Goal: Information Seeking & Learning: Learn about a topic

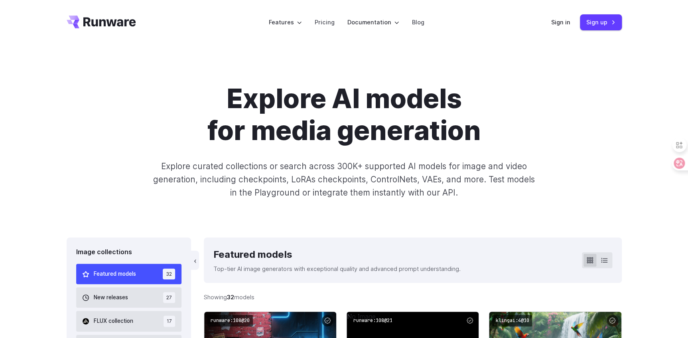
drag, startPoint x: 191, startPoint y: 155, endPoint x: 209, endPoint y: 151, distance: 17.9
click at [191, 155] on div "Explore AI models for media generation Explore curated collections or search ac…" at bounding box center [344, 141] width 555 height 116
click at [559, 20] on link "Sign in" at bounding box center [560, 22] width 19 height 9
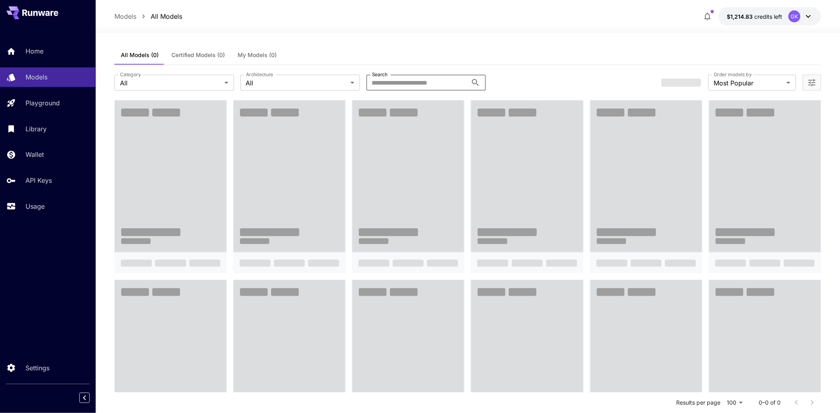
click at [403, 77] on input "Search" at bounding box center [416, 83] width 101 height 16
paste input "**********"
type input "**********"
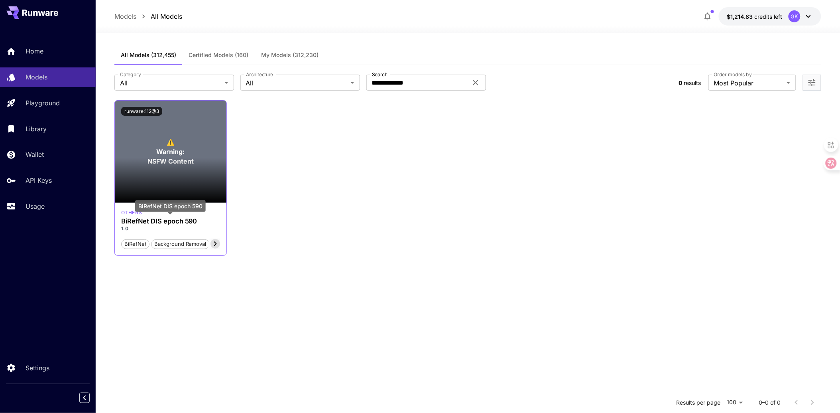
click at [145, 220] on h3 "BiRefNet DIS epoch 590" at bounding box center [170, 221] width 99 height 8
drag, startPoint x: 145, startPoint y: 220, endPoint x: 200, endPoint y: 223, distance: 55.1
click at [200, 223] on h3 "BiRefNet DIS epoch 590" at bounding box center [170, 221] width 99 height 8
copy h3 "BiRefNet DIS epoch 590"
click at [498, 172] on div "⚠️ Warning: NSFW Content runware:112@3 others BiRefNet DIS epoch 590 1.0 BiRefN…" at bounding box center [467, 177] width 707 height 155
